Goal: Use online tool/utility: Utilize a website feature to perform a specific function

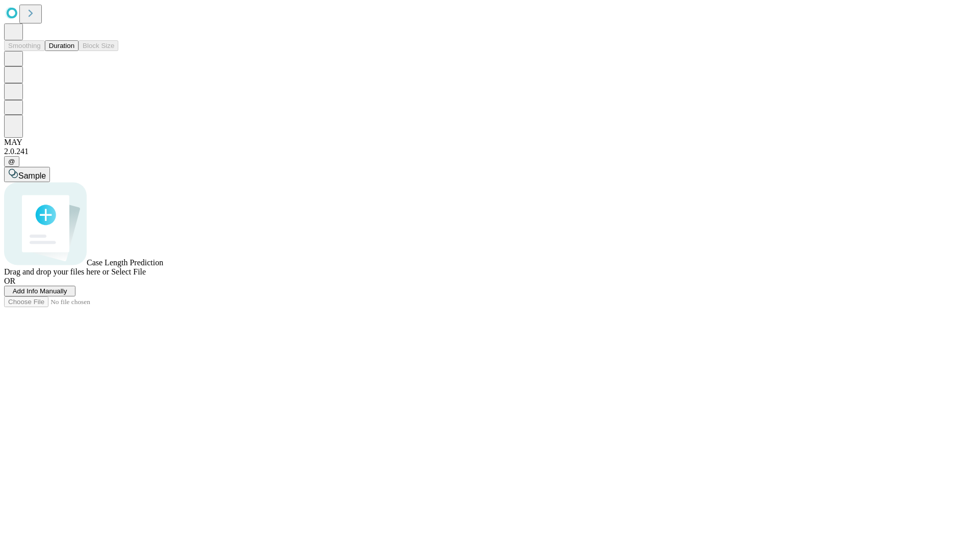
click at [67, 295] on span "Add Info Manually" at bounding box center [40, 291] width 55 height 8
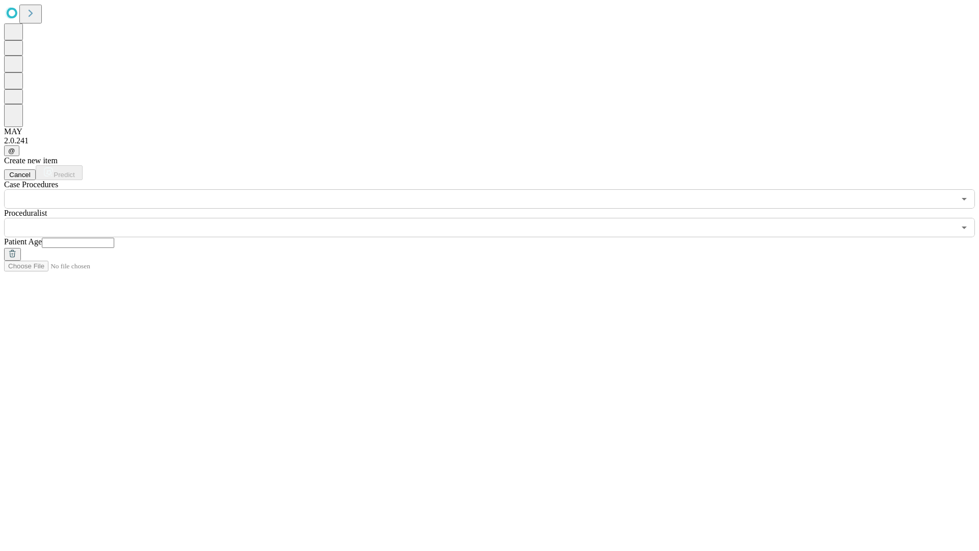
click at [114, 238] on input "text" at bounding box center [78, 243] width 72 height 10
type input "**"
click at [497, 218] on input "text" at bounding box center [479, 227] width 951 height 19
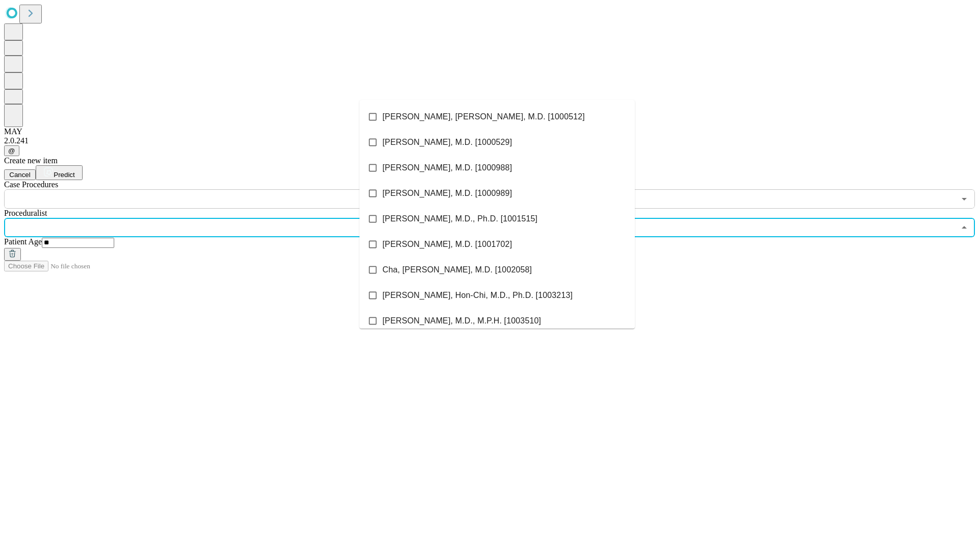
click at [497, 117] on li "[PERSON_NAME], [PERSON_NAME], M.D. [1000512]" at bounding box center [497, 116] width 275 height 25
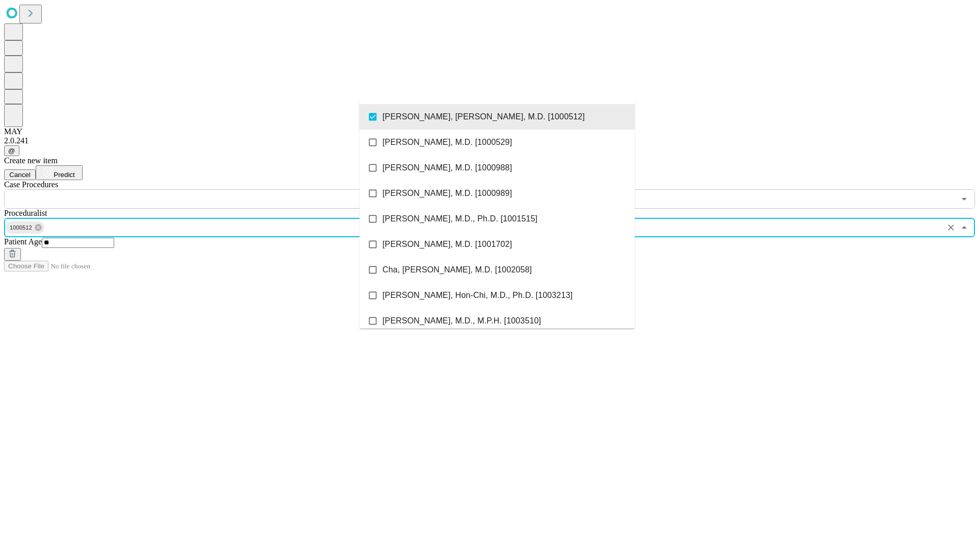
click at [214, 189] on input "text" at bounding box center [479, 198] width 951 height 19
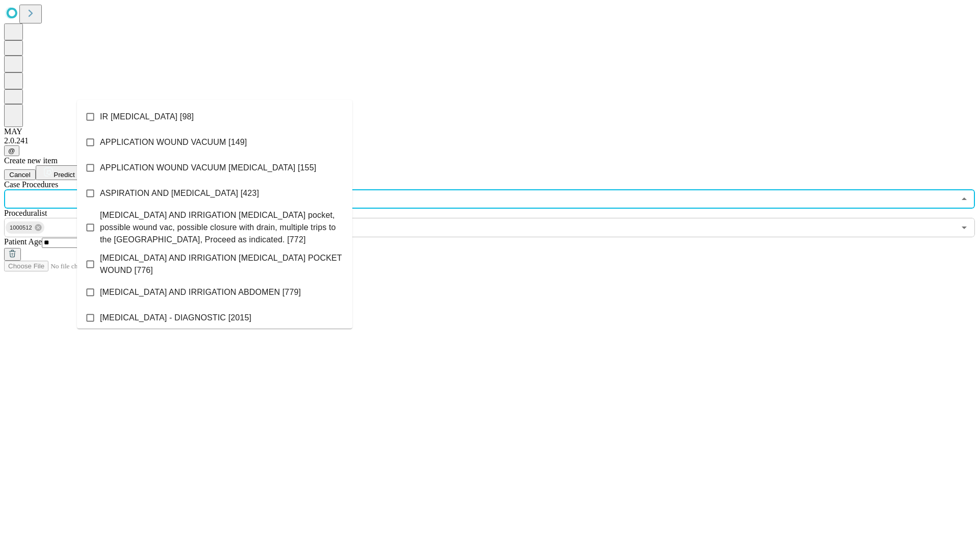
click at [215, 117] on li "IR [MEDICAL_DATA] [98]" at bounding box center [214, 116] width 275 height 25
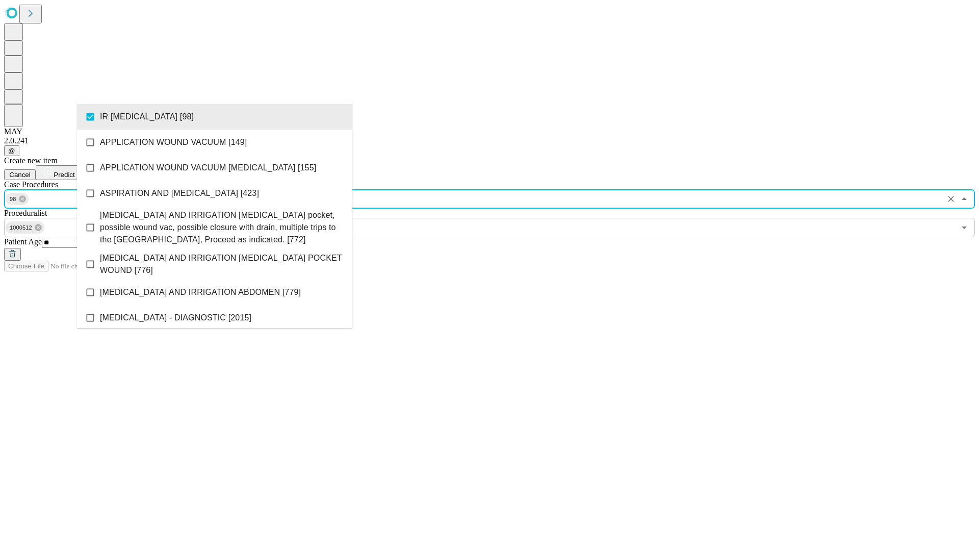
click at [74, 171] on span "Predict" at bounding box center [64, 175] width 21 height 8
